Goal: Use online tool/utility

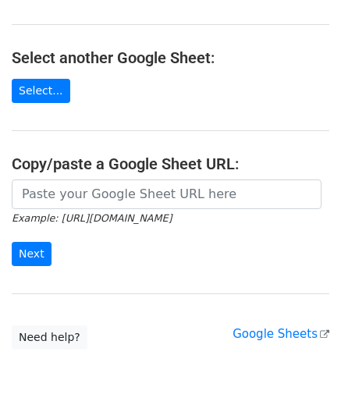
scroll to position [215, 0]
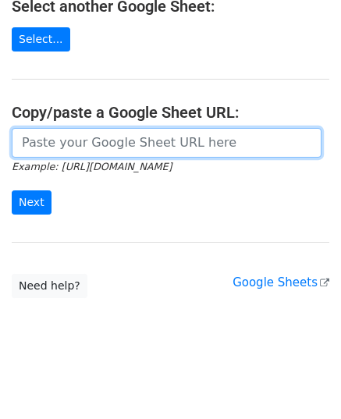
click at [114, 145] on input "url" at bounding box center [167, 143] width 310 height 30
paste input "[URL][DOMAIN_NAME]"
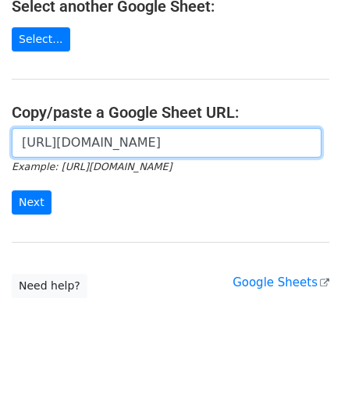
scroll to position [0, 389]
type input "[URL][DOMAIN_NAME]"
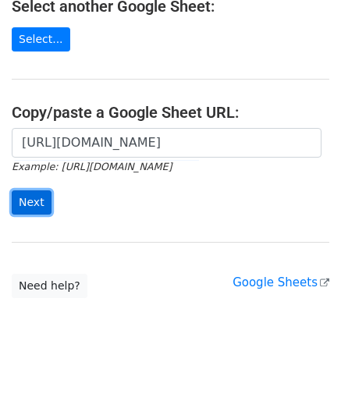
scroll to position [0, 0]
click at [35, 207] on input "Next" at bounding box center [32, 203] width 40 height 24
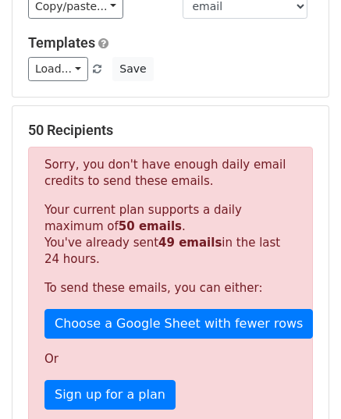
scroll to position [156, 0]
